Goal: Find specific page/section: Find specific page/section

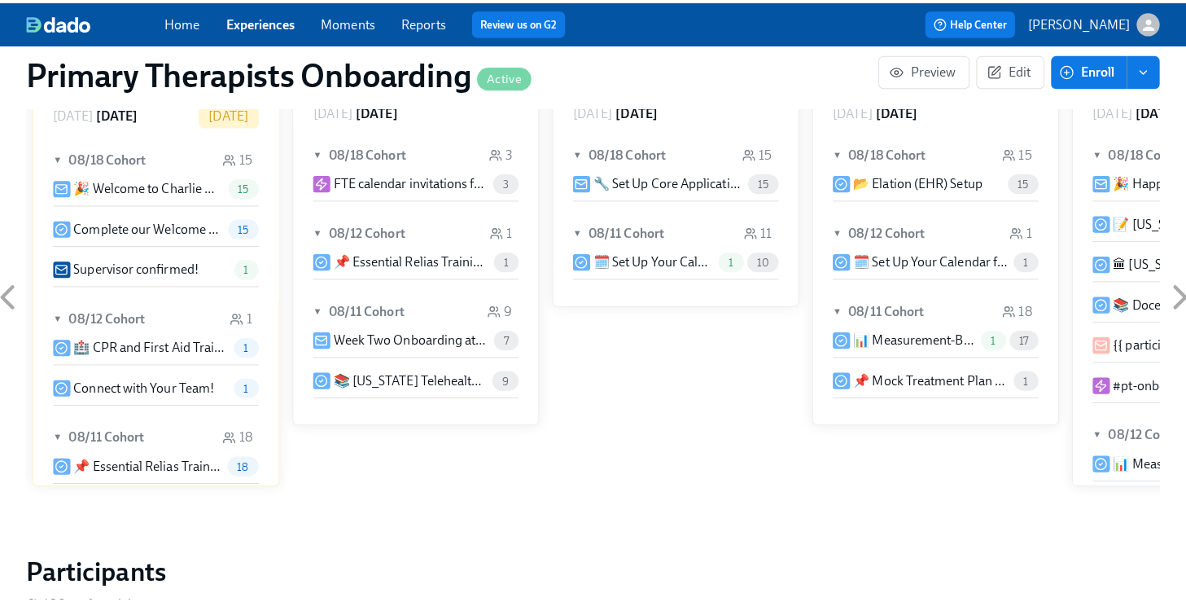
scroll to position [1617, 0]
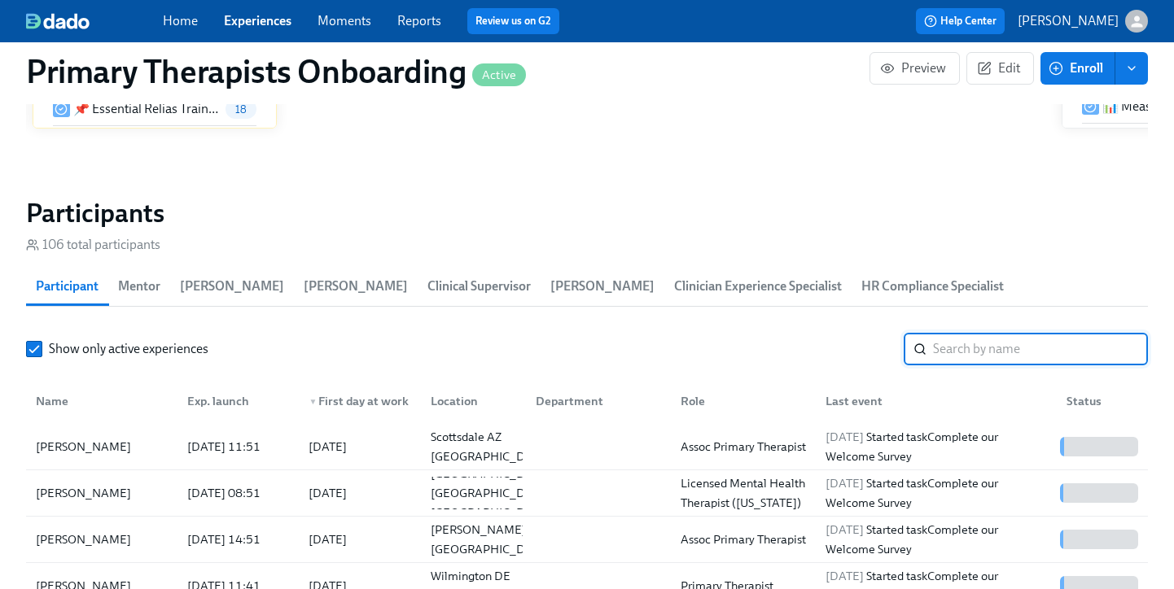
click at [961, 336] on input "search" at bounding box center [1040, 349] width 215 height 33
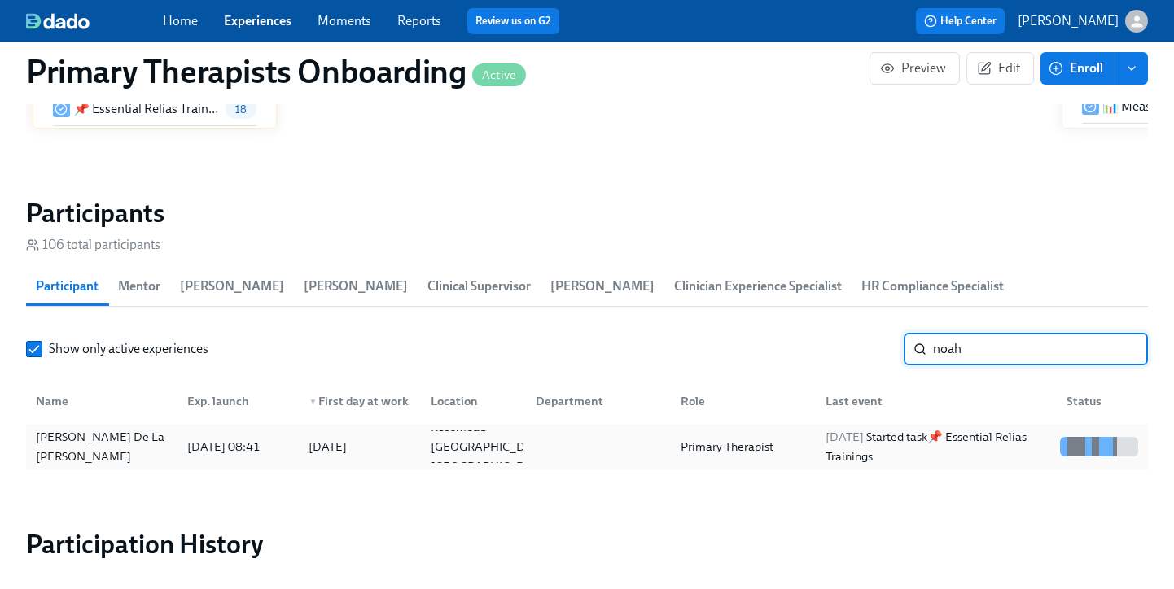
type input "noah"
click at [124, 427] on div "Noah De La Cruz" at bounding box center [101, 446] width 145 height 39
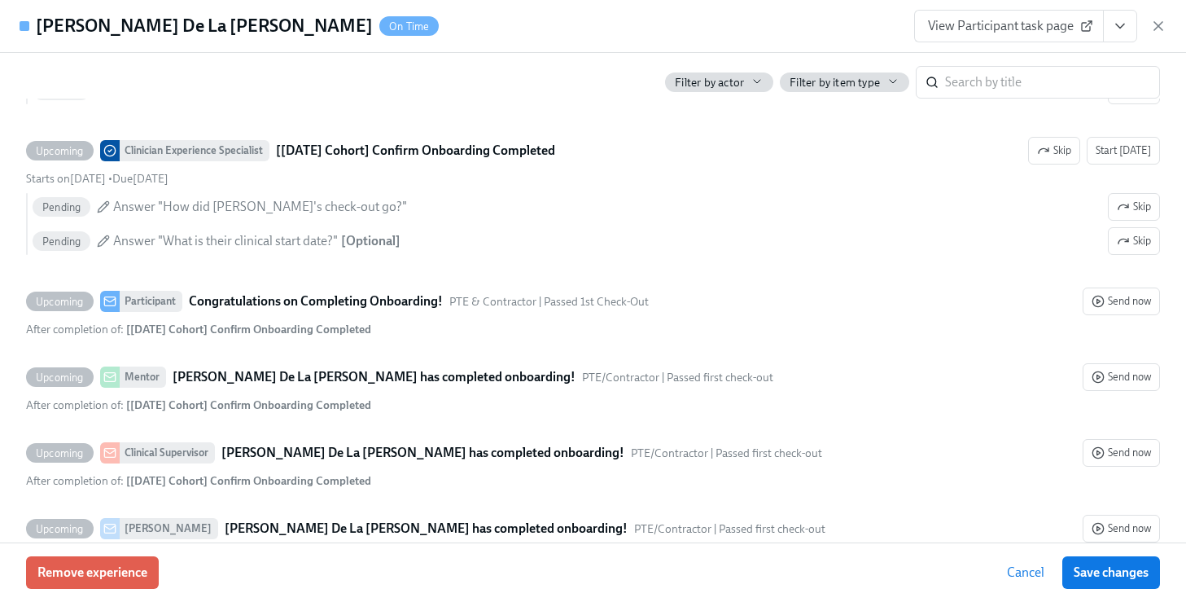
scroll to position [4634, 0]
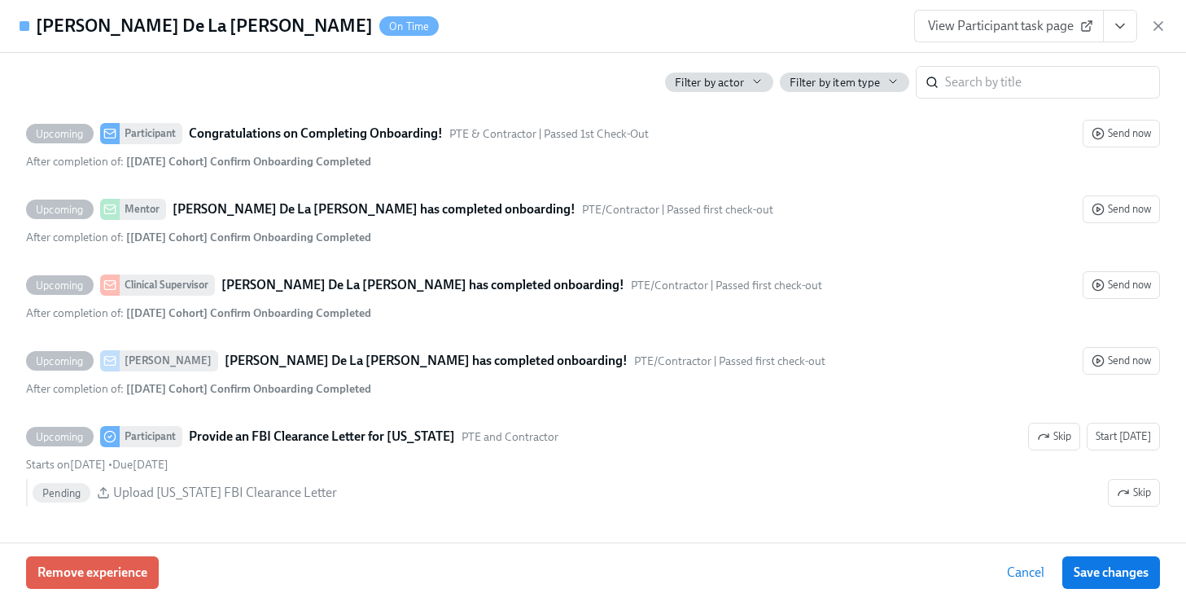
click at [1001, 28] on span "View Participant task page" at bounding box center [1009, 26] width 162 height 16
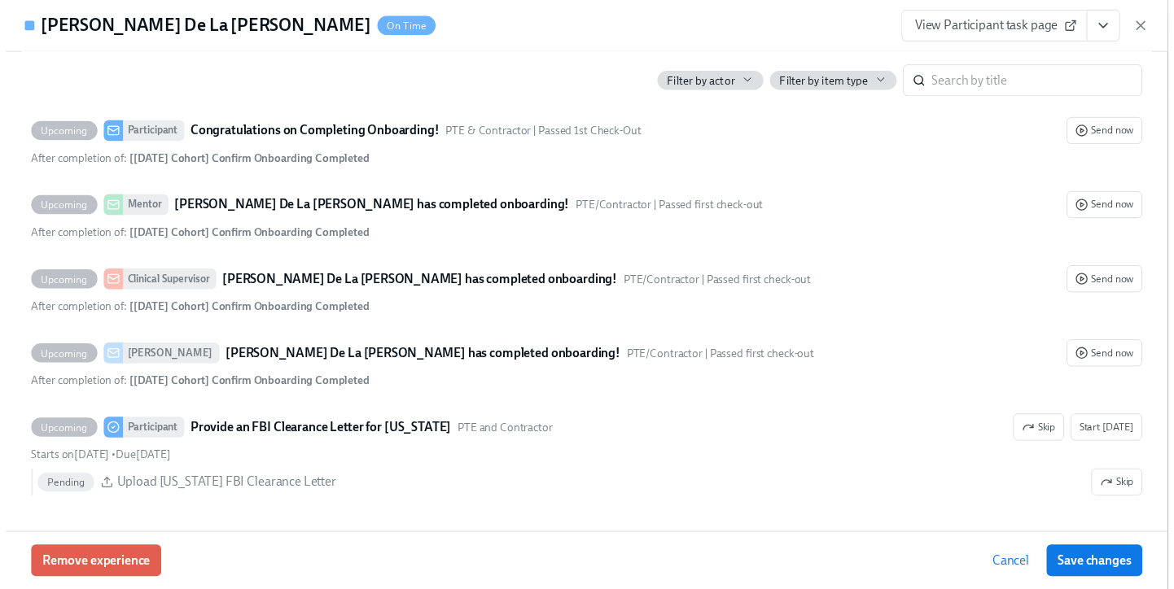
scroll to position [0, 21504]
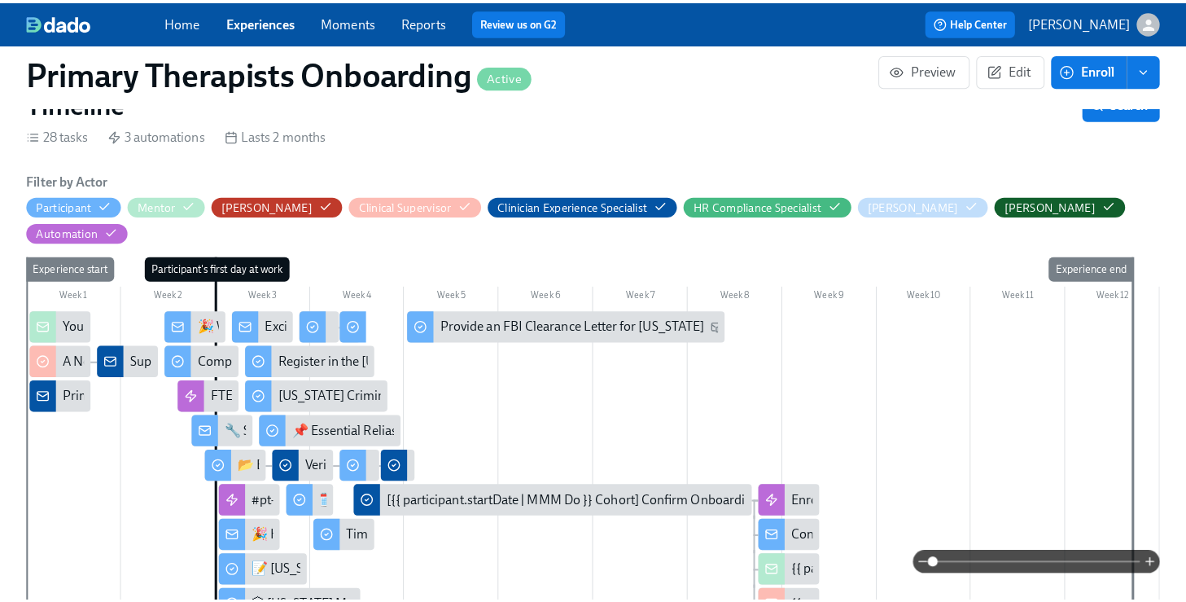
scroll to position [331, 0]
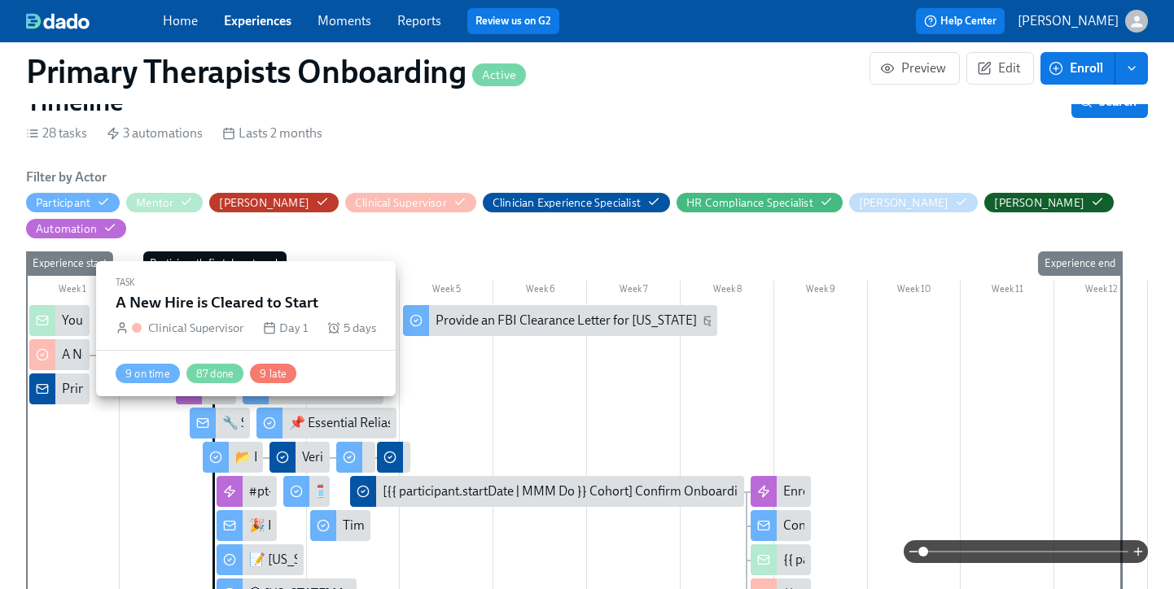
click at [74, 346] on div "A New Hire is Cleared to Start" at bounding box center [143, 355] width 163 height 18
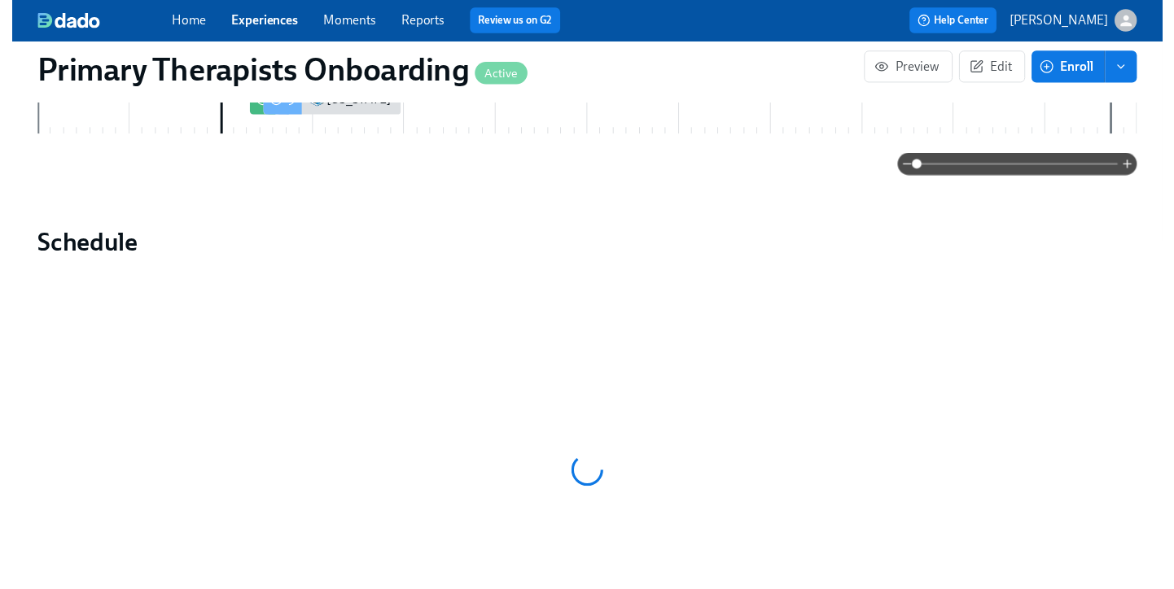
scroll to position [1063, 0]
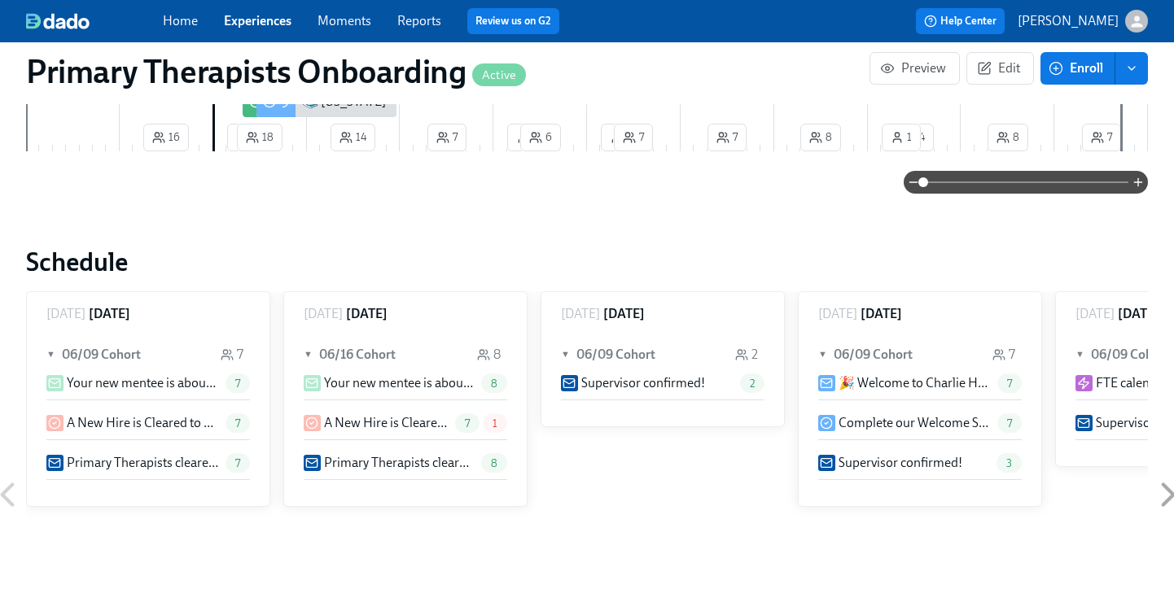
click at [283, 25] on link "Experiences" at bounding box center [258, 20] width 68 height 15
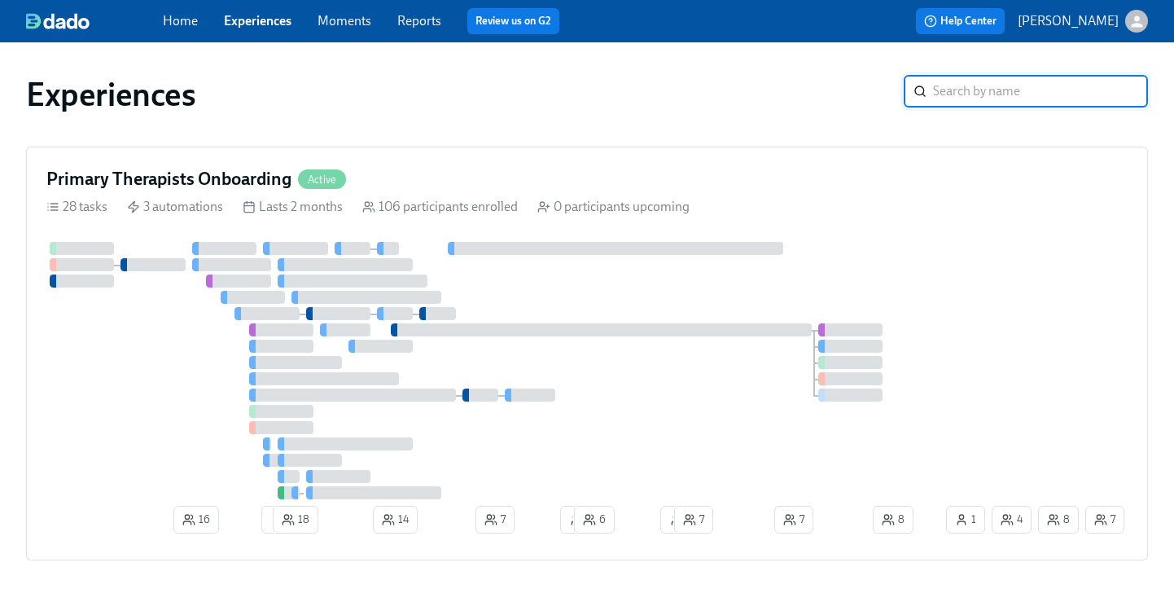
click at [269, 26] on link "Experiences" at bounding box center [258, 20] width 68 height 15
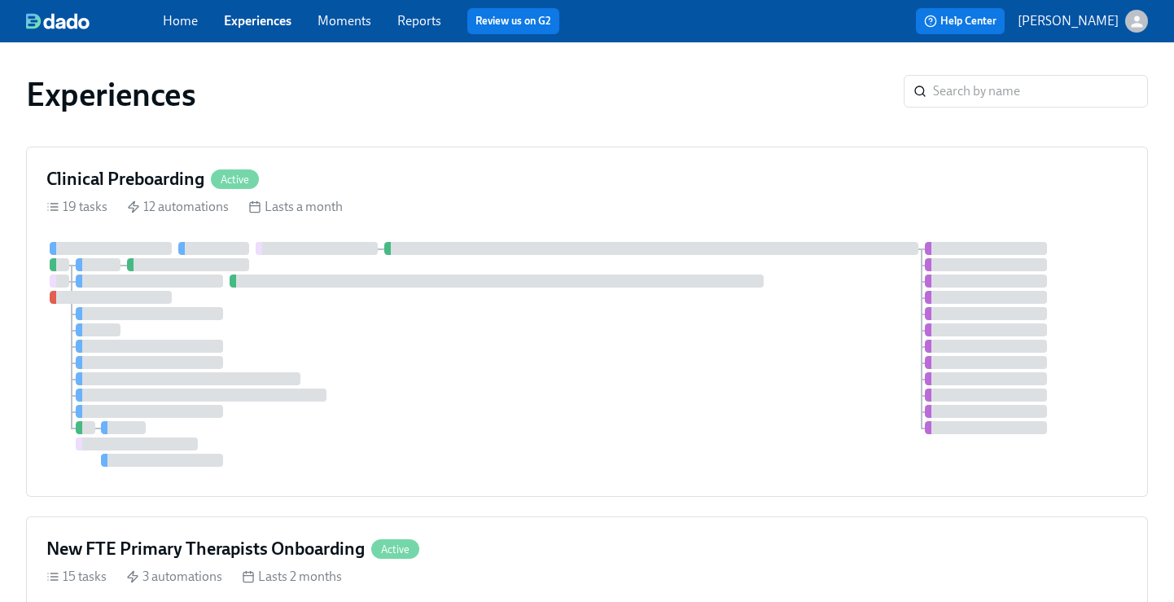
click at [242, 22] on link "Experiences" at bounding box center [258, 20] width 68 height 15
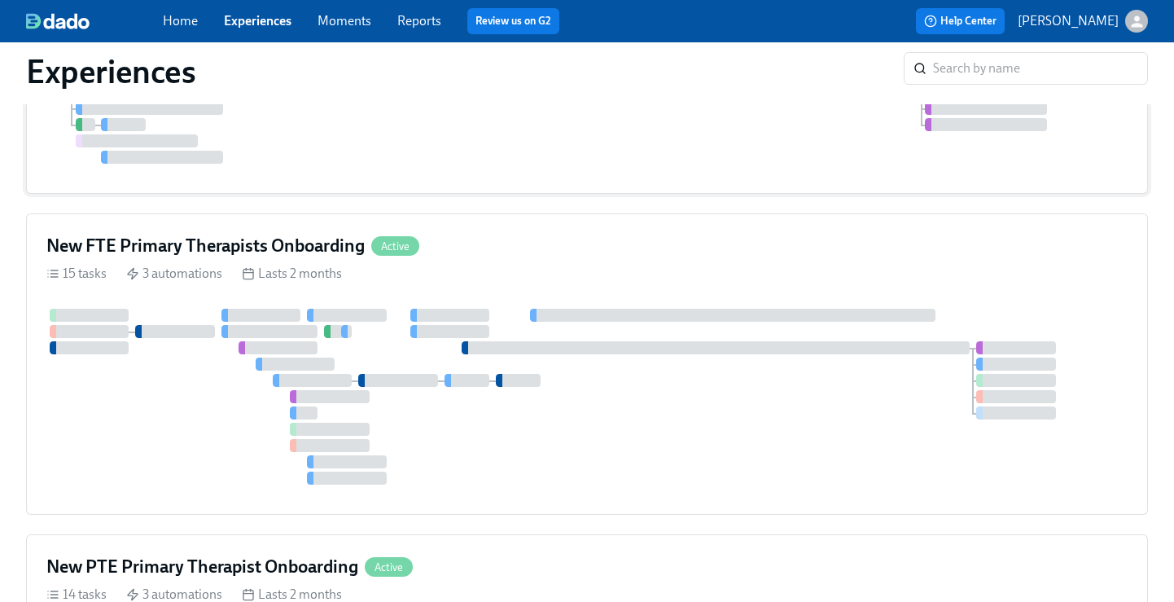
scroll to position [388, 0]
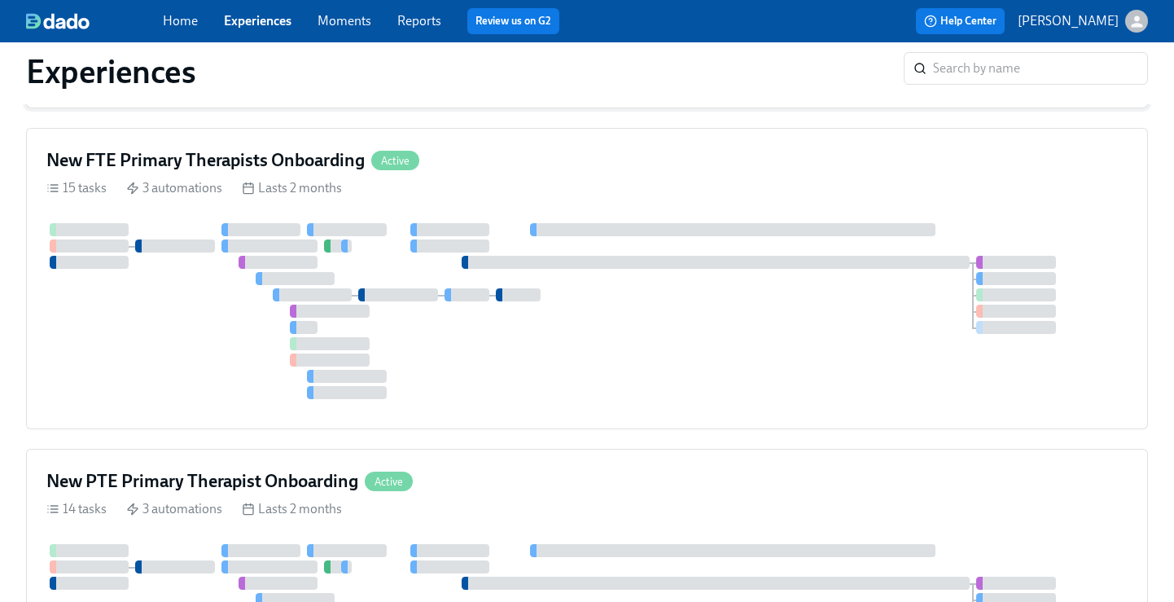
click at [322, 165] on h4 "New FTE Primary Therapists Onboarding" at bounding box center [205, 160] width 318 height 24
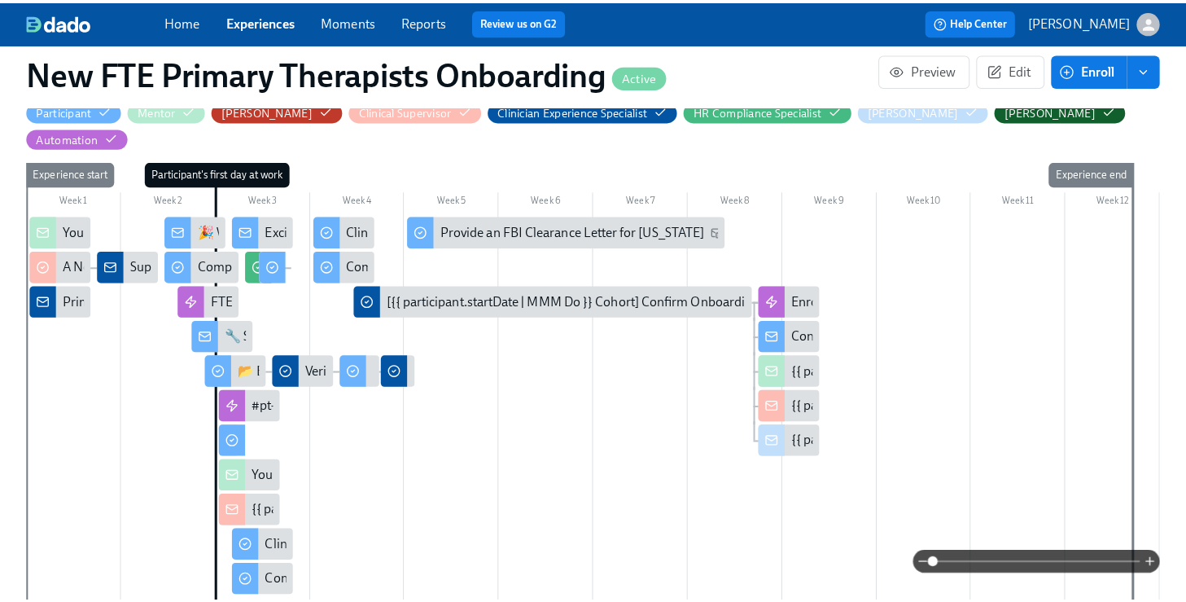
scroll to position [0, 2052]
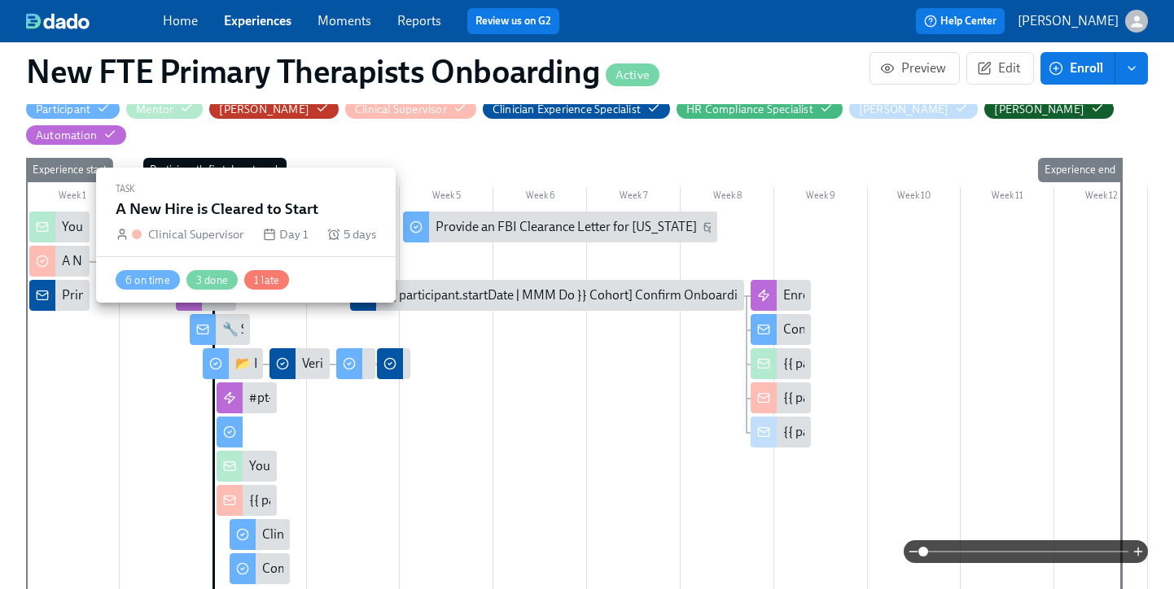
click at [59, 246] on div "A New Hire is Cleared to Start" at bounding box center [59, 261] width 60 height 31
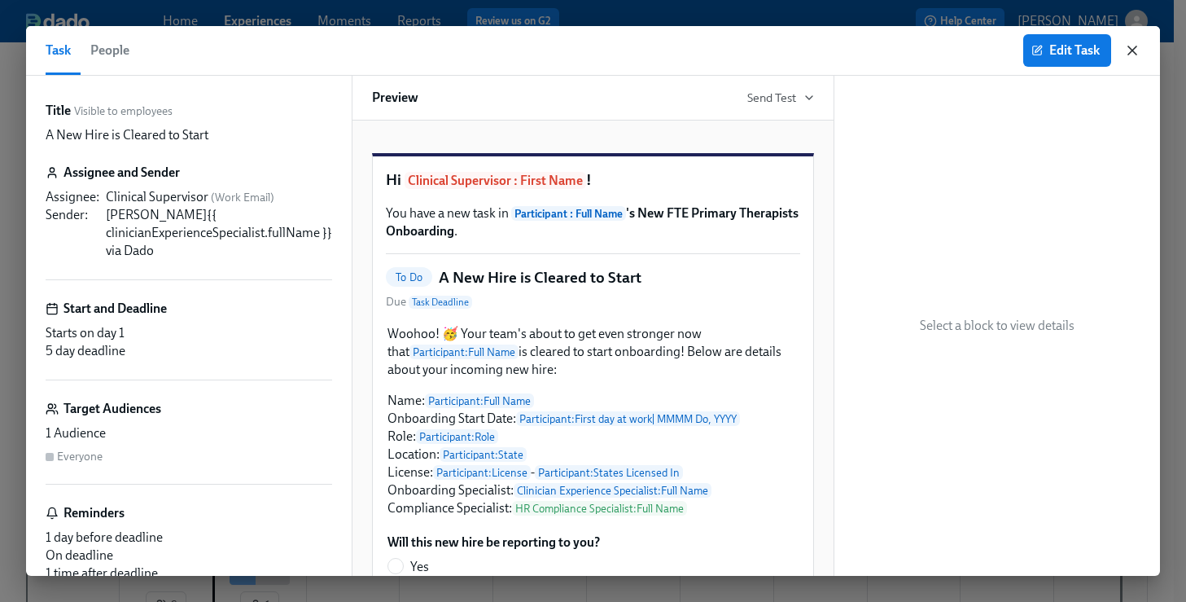
click at [1134, 47] on icon "button" at bounding box center [1132, 50] width 8 height 8
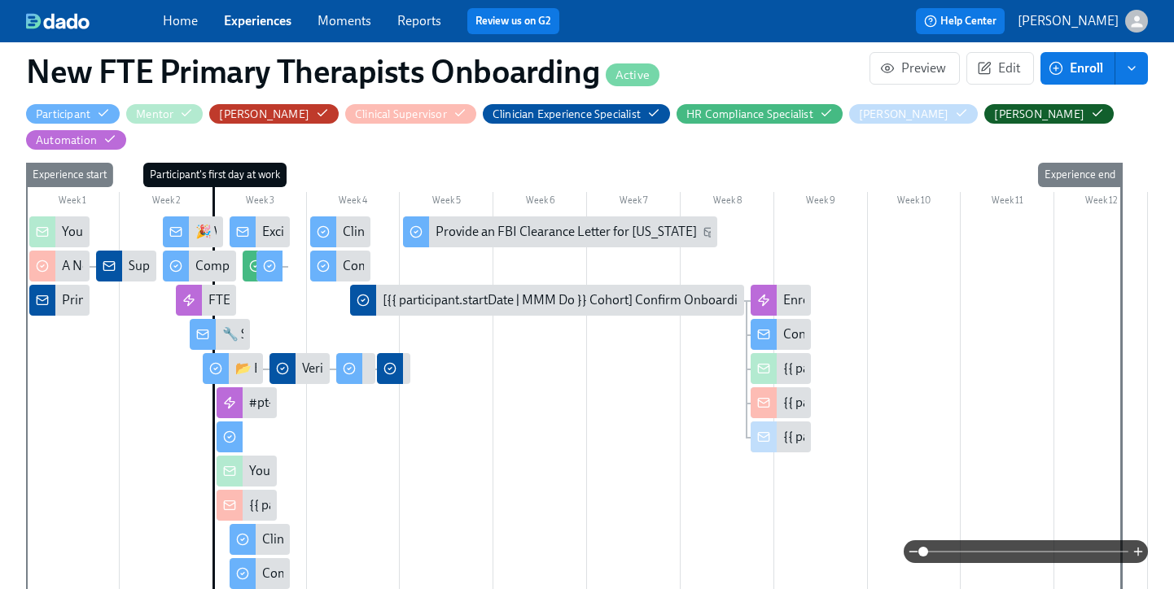
scroll to position [376, 0]
